Goal: Information Seeking & Learning: Learn about a topic

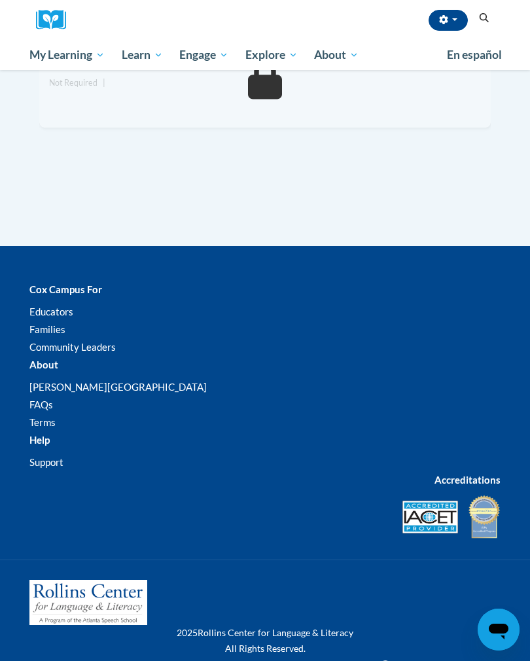
scroll to position [1613, 0]
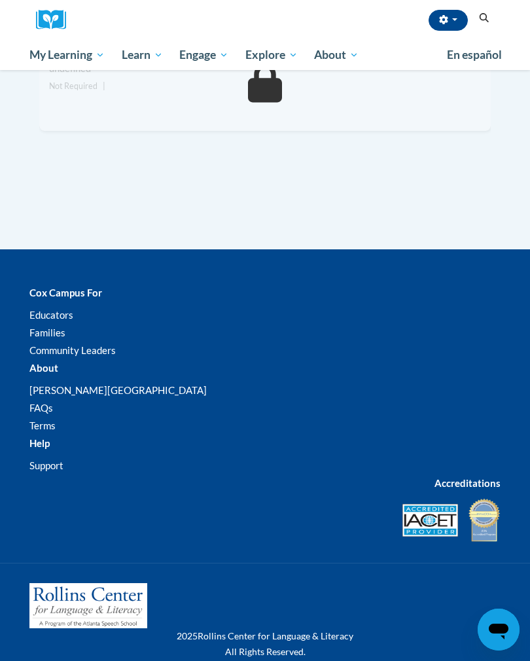
click at [0, 0] on span "My Course Progress" at bounding box center [0, 0] width 0 height 0
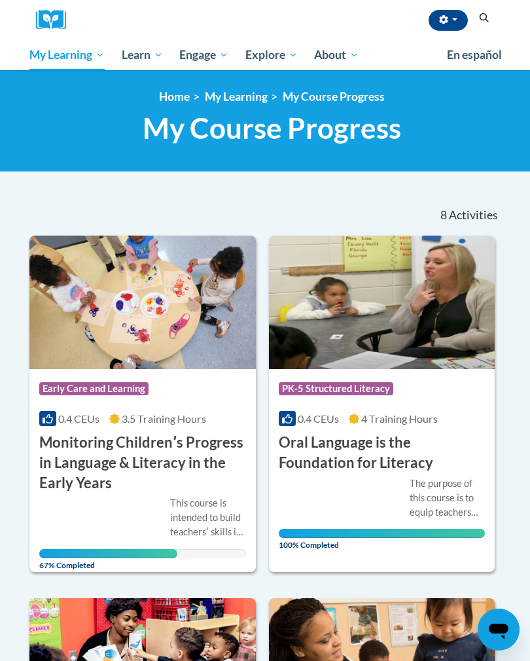
click at [147, 444] on h3 "Monitoring Childrenʹs Progress in Language & Literacy in the Early Years" at bounding box center [142, 463] width 207 height 60
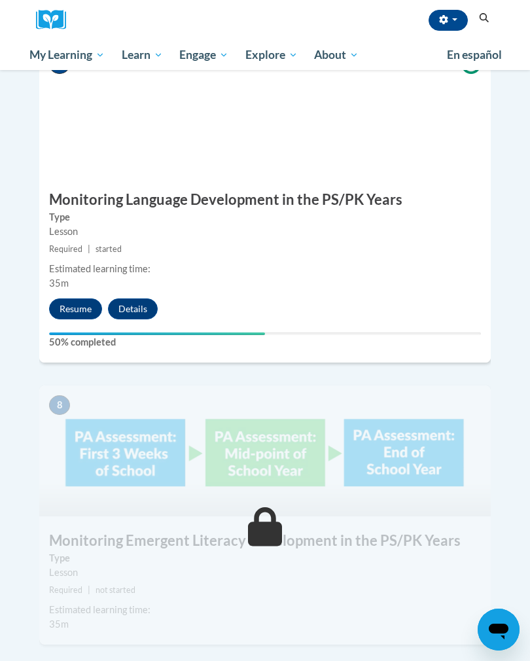
scroll to position [2479, 0]
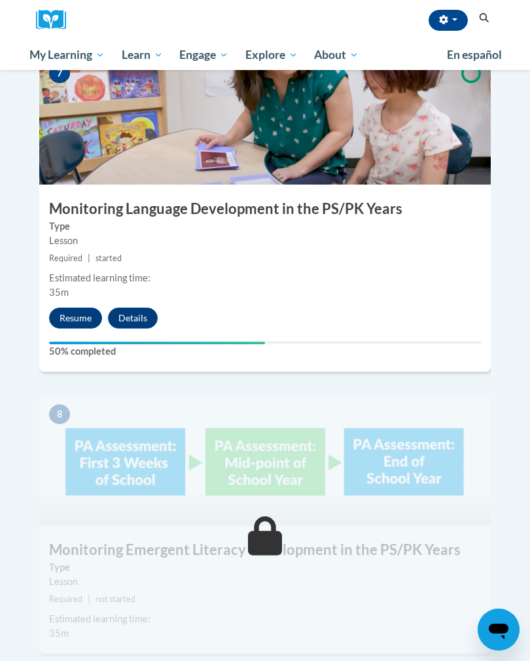
click at [88, 295] on div "7 Monitoring Language Development in the PS/PK Years Type Lesson Required | sta…" at bounding box center [265, 213] width 452 height 318
click at [85, 308] on button "Resume" at bounding box center [75, 318] width 53 height 21
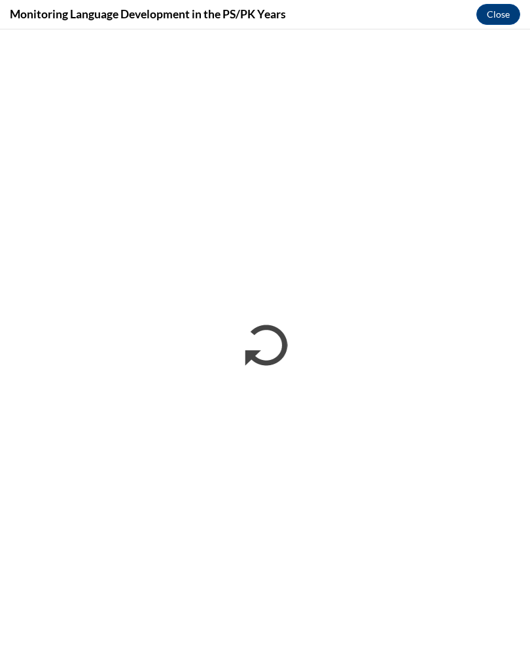
scroll to position [2869, 0]
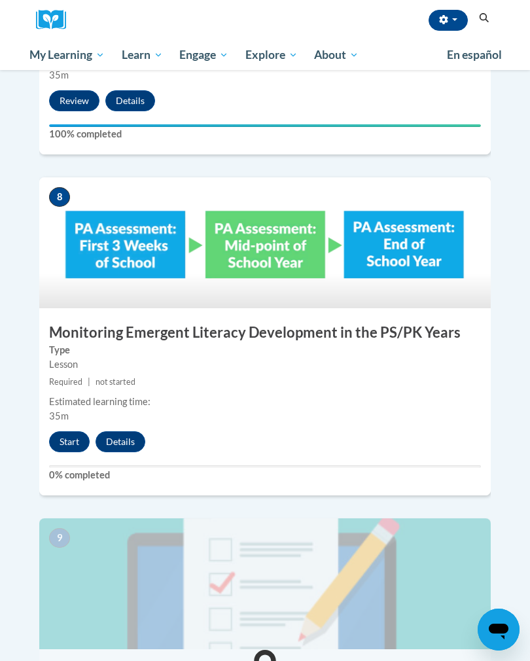
scroll to position [2676, 0]
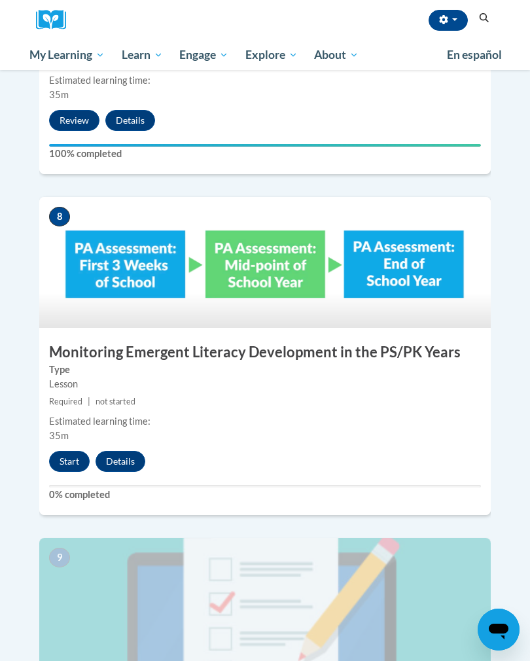
click at [68, 451] on button "Start" at bounding box center [69, 461] width 41 height 21
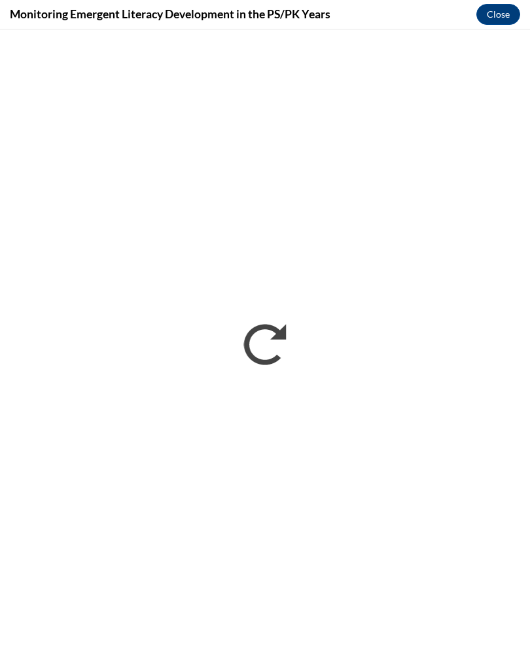
scroll to position [0, 0]
